Goal: Task Accomplishment & Management: Use online tool/utility

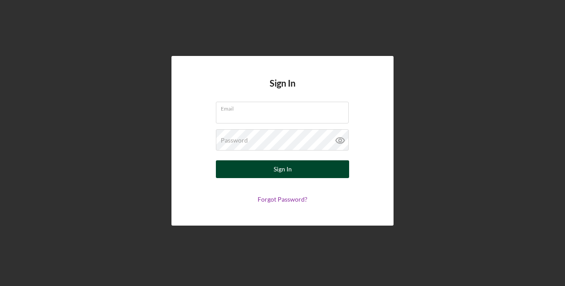
type input "[EMAIL_ADDRESS][DOMAIN_NAME]"
click at [268, 171] on button "Sign In" at bounding box center [282, 169] width 133 height 18
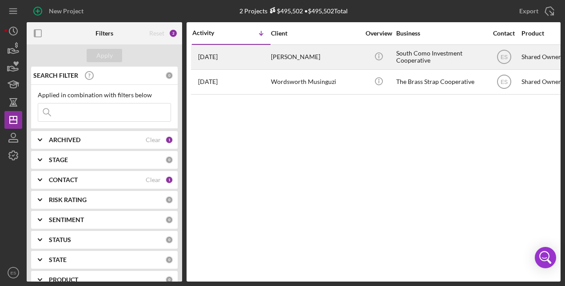
click at [218, 55] on time "[DATE]" at bounding box center [208, 56] width 20 height 7
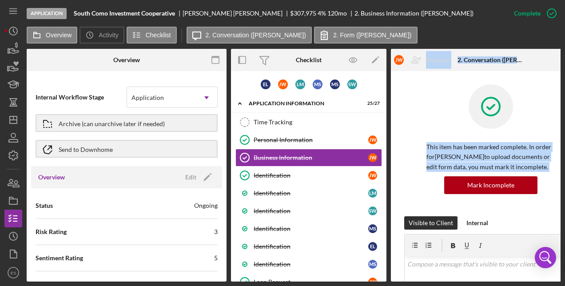
drag, startPoint x: 388, startPoint y: 103, endPoint x: 390, endPoint y: 190, distance: 87.6
click at [390, 190] on div "Overview Internal Workflow Stage Application Icon/Dropdown Arrow Archive (can u…" at bounding box center [294, 165] width 534 height 233
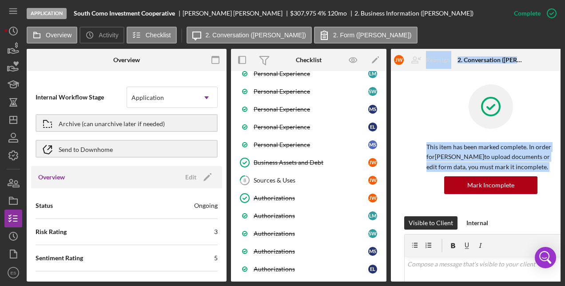
scroll to position [268, 0]
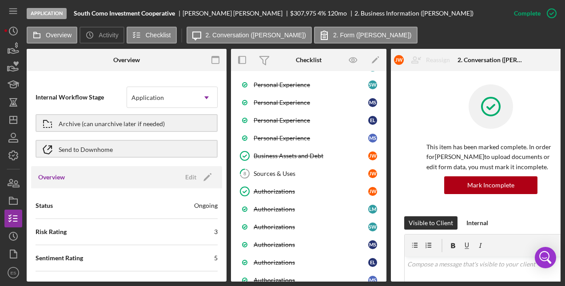
drag, startPoint x: 387, startPoint y: 197, endPoint x: 386, endPoint y: 249, distance: 51.6
click at [386, 249] on div "Overview Internal Workflow Stage Application Icon/Dropdown Arrow Archive (can u…" at bounding box center [294, 165] width 534 height 233
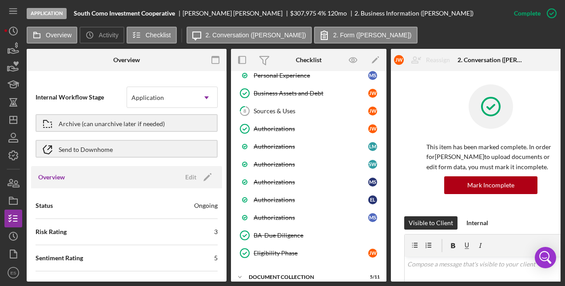
scroll to position [376, 0]
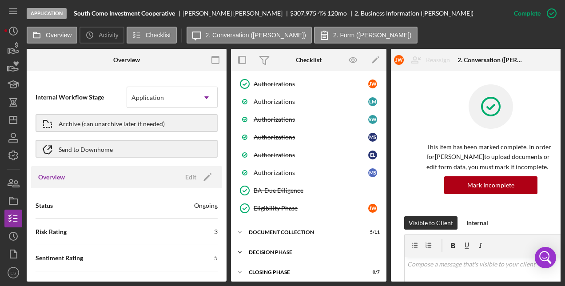
click at [243, 250] on icon "Icon/Expander" at bounding box center [240, 253] width 18 height 18
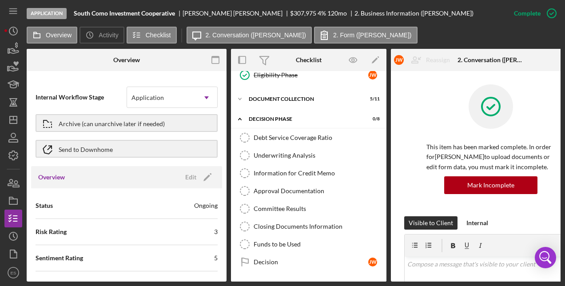
scroll to position [513, 0]
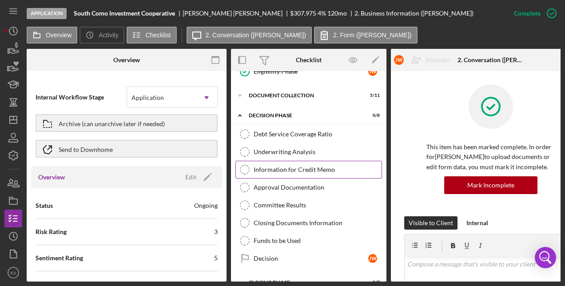
click at [301, 172] on div "Information for Credit Memo" at bounding box center [318, 169] width 128 height 7
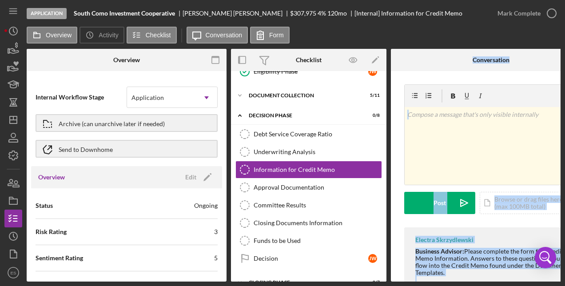
drag, startPoint x: 385, startPoint y: 282, endPoint x: 422, endPoint y: 281, distance: 36.9
click at [422, 281] on div "Application South Como Investment Cooperative [PERSON_NAME] $307,975 $307,975 4…" at bounding box center [282, 143] width 565 height 286
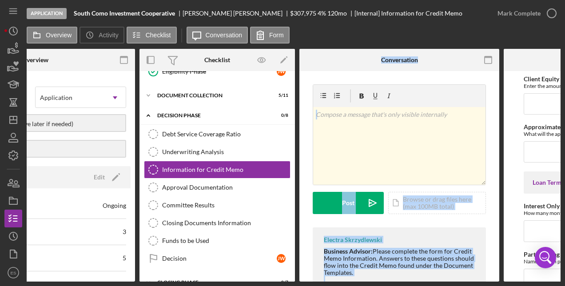
scroll to position [0, 91]
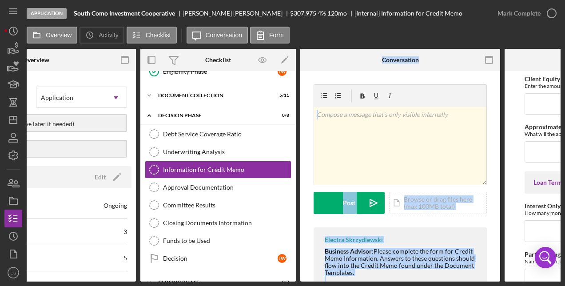
click at [488, 177] on div "v Color teal Color pink Remove color Add row above Add row below Add column bef…" at bounding box center [400, 210] width 200 height 278
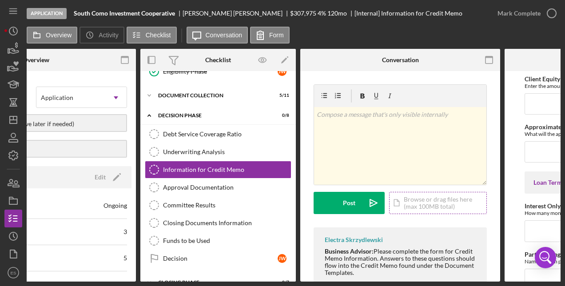
click at [415, 207] on div "Icon/Document Browse or drag files here (max 100MB total) Tap to choose files o…" at bounding box center [438, 203] width 98 height 22
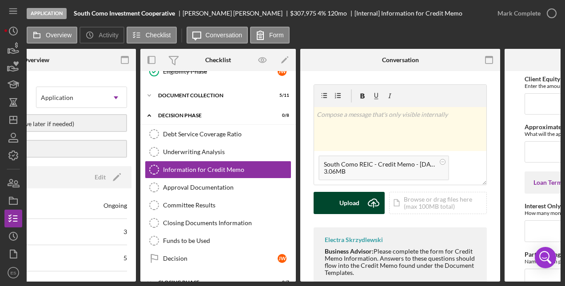
click at [351, 201] on div "Upload" at bounding box center [350, 203] width 20 height 22
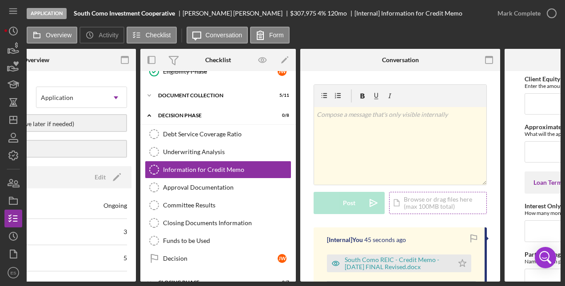
click at [415, 204] on div "Icon/Document Browse or drag files here (max 100MB total) Tap to choose files o…" at bounding box center [438, 203] width 98 height 22
click at [174, 148] on link "Underwriting Analysis Underwriting Analysis" at bounding box center [218, 152] width 147 height 18
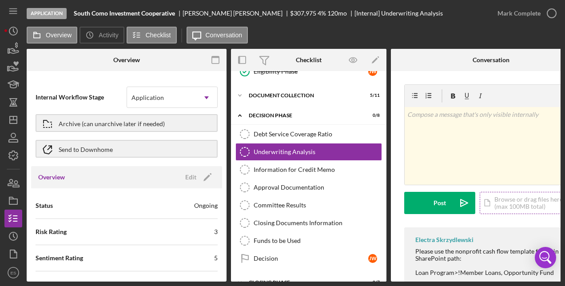
click at [533, 206] on div "Icon/Document Browse or drag files here (max 100MB total) Tap to choose files o…" at bounding box center [529, 203] width 98 height 22
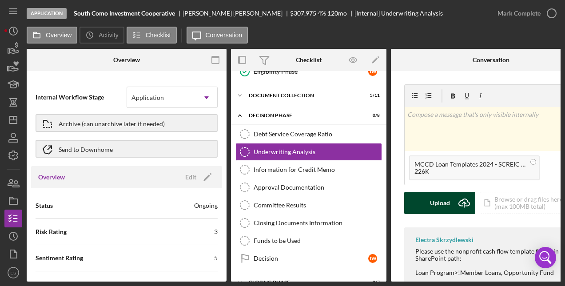
click at [441, 192] on div "Upload Icon/Upload Icon/Document Browse or drag files here (max 100MB total) Ta…" at bounding box center [491, 203] width 173 height 22
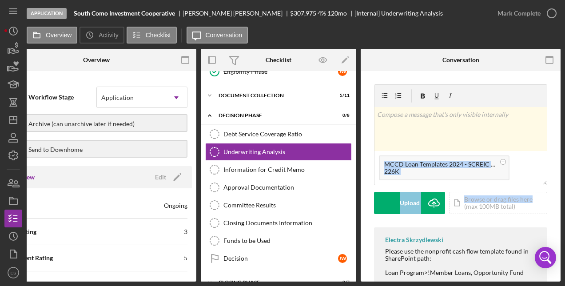
drag, startPoint x: 558, startPoint y: 143, endPoint x: 562, endPoint y: 201, distance: 58.4
click at [562, 201] on div "Application South Como Investment Cooperative [PERSON_NAME] $307,975 $307,975 4…" at bounding box center [282, 143] width 565 height 286
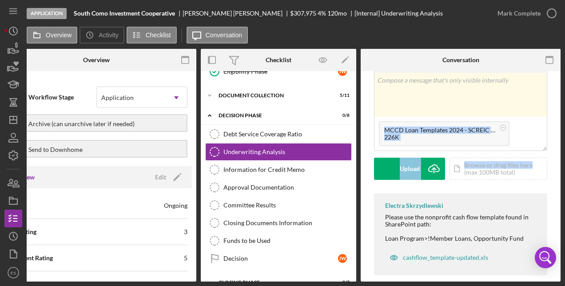
scroll to position [48, 0]
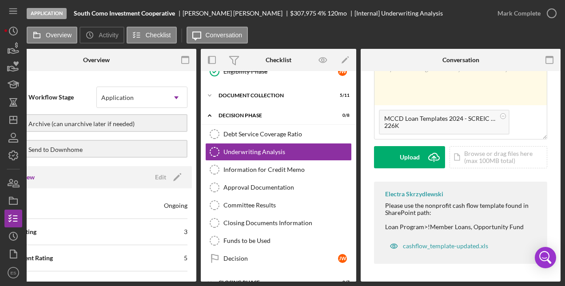
click at [540, 182] on div "Electra Skrzydlewski Please use the nonprofit cash flow template found in Share…" at bounding box center [460, 223] width 173 height 82
click at [419, 156] on div "Upload" at bounding box center [410, 157] width 20 height 22
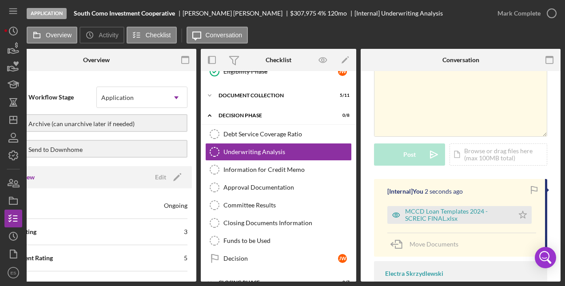
scroll to position [120, 0]
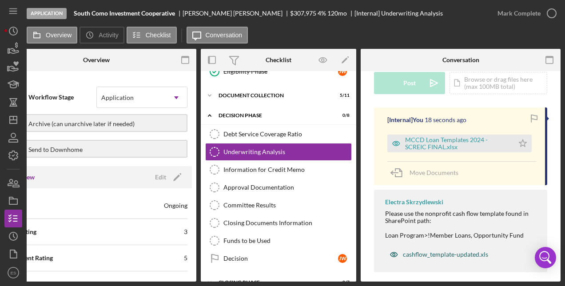
click at [431, 252] on div "cashflow_template-updated.xls" at bounding box center [445, 254] width 85 height 7
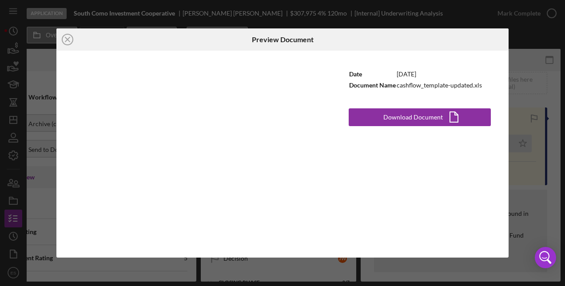
click at [471, 40] on div at bounding box center [433, 39] width 151 height 22
click at [513, 97] on div "Icon/Close Preview Document Date [DATE] Document Name cashflow_template-updated…" at bounding box center [282, 143] width 565 height 286
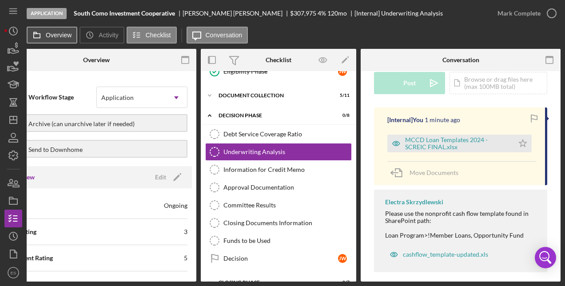
click at [59, 33] on label "Overview" at bounding box center [59, 35] width 26 height 7
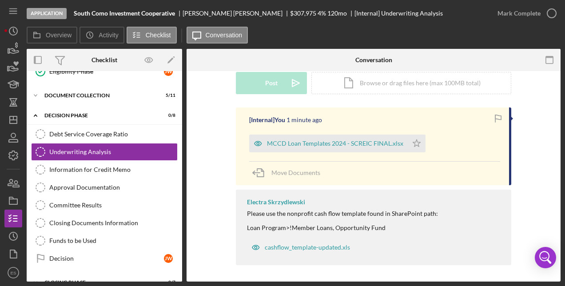
drag, startPoint x: 179, startPoint y: 225, endPoint x: 182, endPoint y: 92, distance: 133.8
click at [182, 92] on div "Overview Internal Workflow Stage Application Icon/Dropdown Arrow Archive (can u…" at bounding box center [294, 165] width 534 height 233
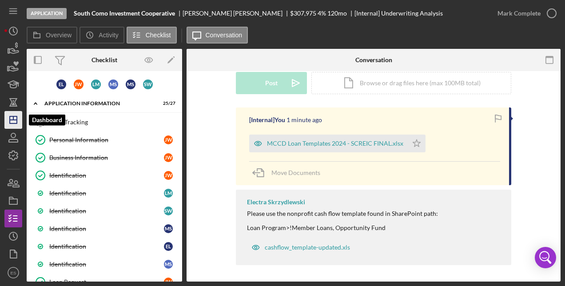
click at [19, 119] on icon "Icon/Dashboard" at bounding box center [13, 120] width 22 height 22
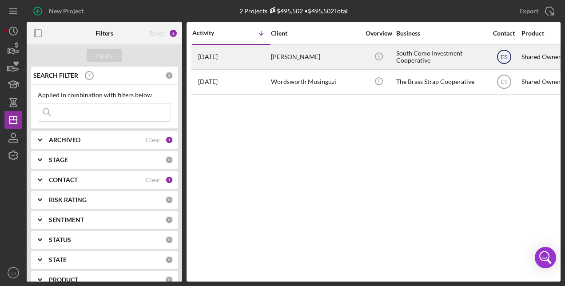
click at [502, 54] on text "ES" at bounding box center [504, 57] width 7 height 6
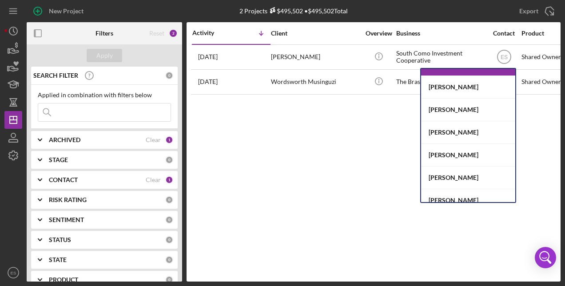
scroll to position [184, 0]
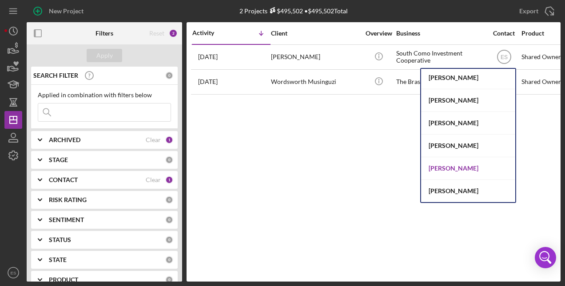
click at [463, 168] on div "[PERSON_NAME]" at bounding box center [468, 168] width 94 height 23
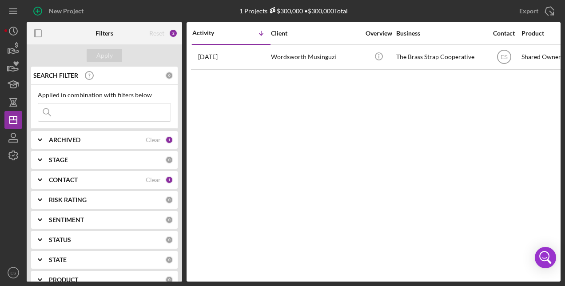
click at [199, 37] on div "Activity Icon/Table Sort Arrow" at bounding box center [231, 33] width 78 height 21
click at [199, 35] on div "Activity" at bounding box center [211, 32] width 39 height 7
